Goal: Task Accomplishment & Management: Manage account settings

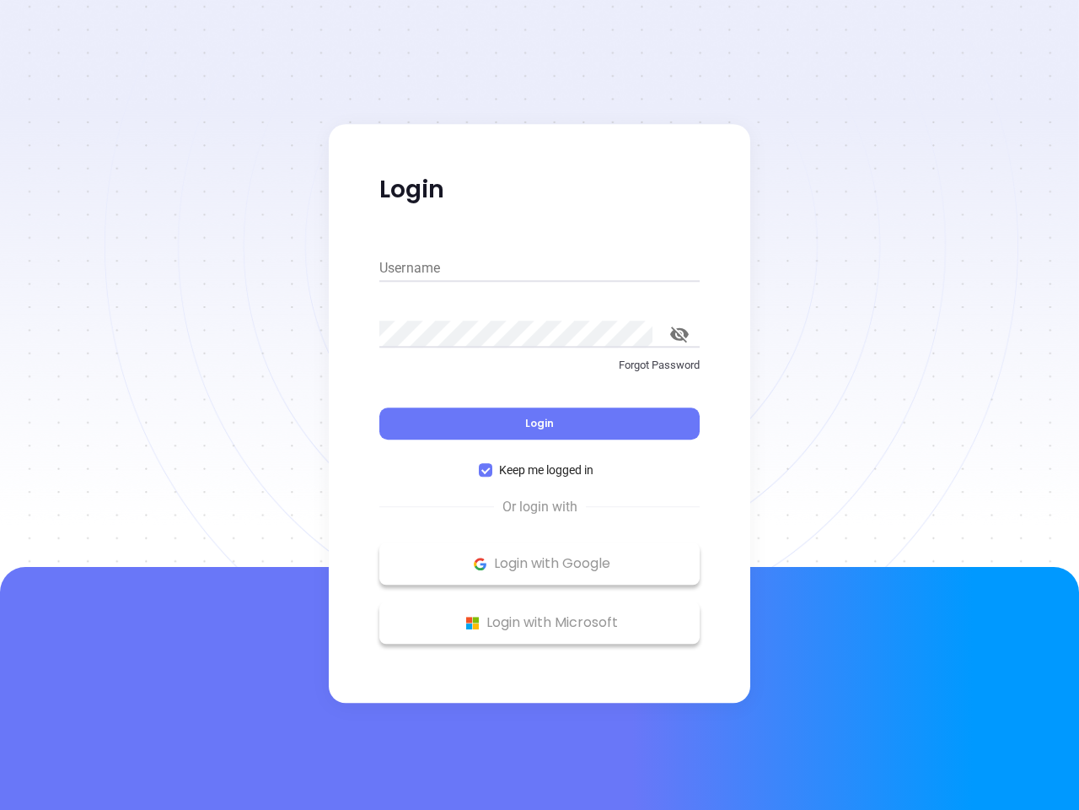
click at [540, 405] on div "Login" at bounding box center [539, 413] width 320 height 52
click at [540, 268] on input "Username" at bounding box center [539, 268] width 320 height 27
click at [680, 334] on icon "toggle password visibility" at bounding box center [679, 334] width 19 height 16
click at [540, 423] on span "Login" at bounding box center [539, 423] width 29 height 14
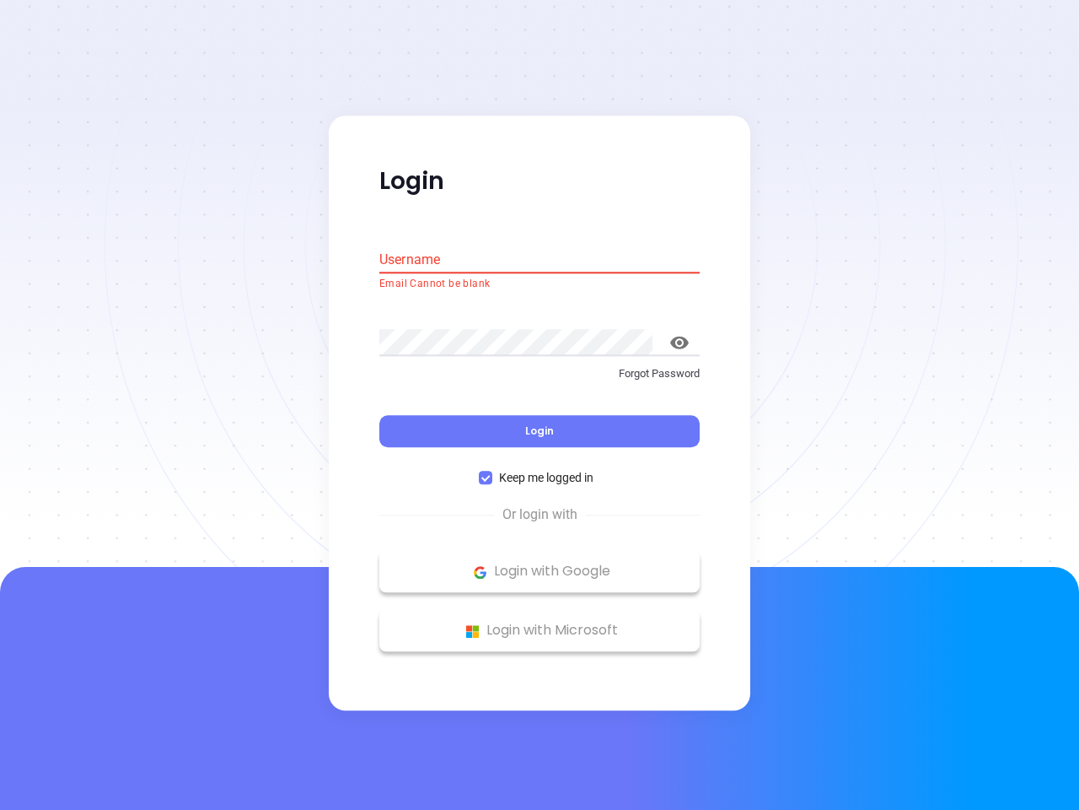
click at [540, 470] on span "Keep me logged in" at bounding box center [546, 478] width 108 height 19
click at [492, 471] on input "Keep me logged in" at bounding box center [485, 477] width 13 height 13
checkbox input "false"
click at [540, 563] on p "Login with Google" at bounding box center [540, 571] width 304 height 25
click at [540, 622] on p "Login with Microsoft" at bounding box center [540, 630] width 304 height 25
